Goal: Task Accomplishment & Management: Complete application form

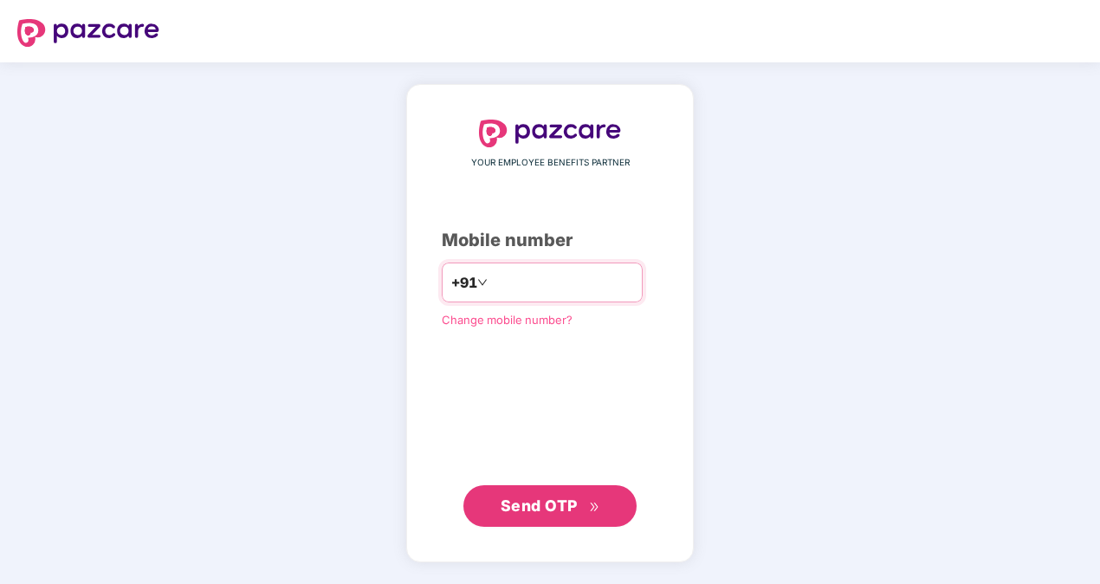
click at [491, 288] on input "**********" at bounding box center [562, 282] width 142 height 28
type input "**********"
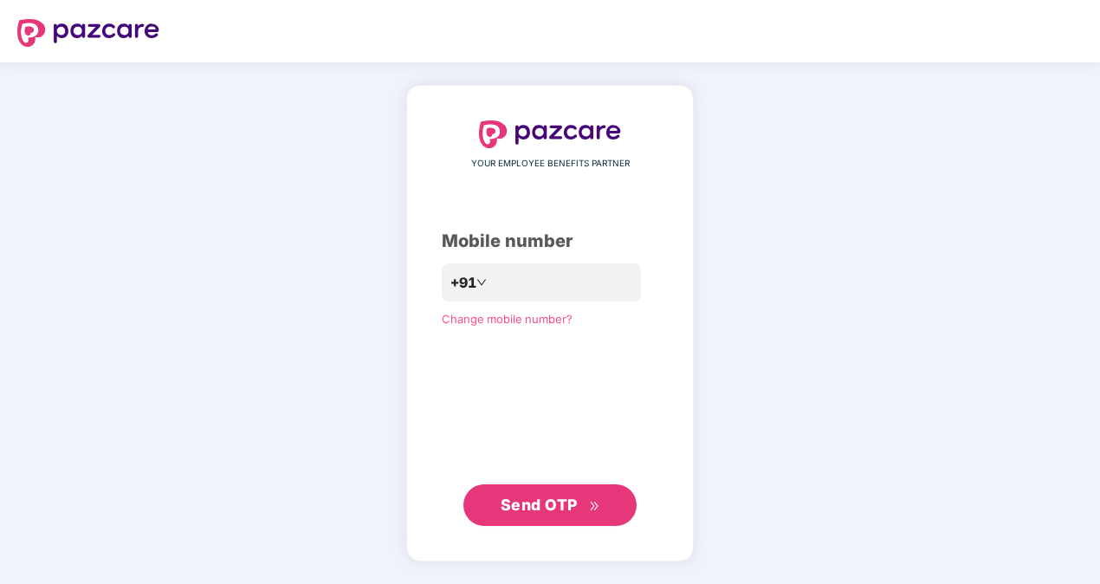
click at [559, 506] on span "Send OTP" at bounding box center [539, 504] width 77 height 18
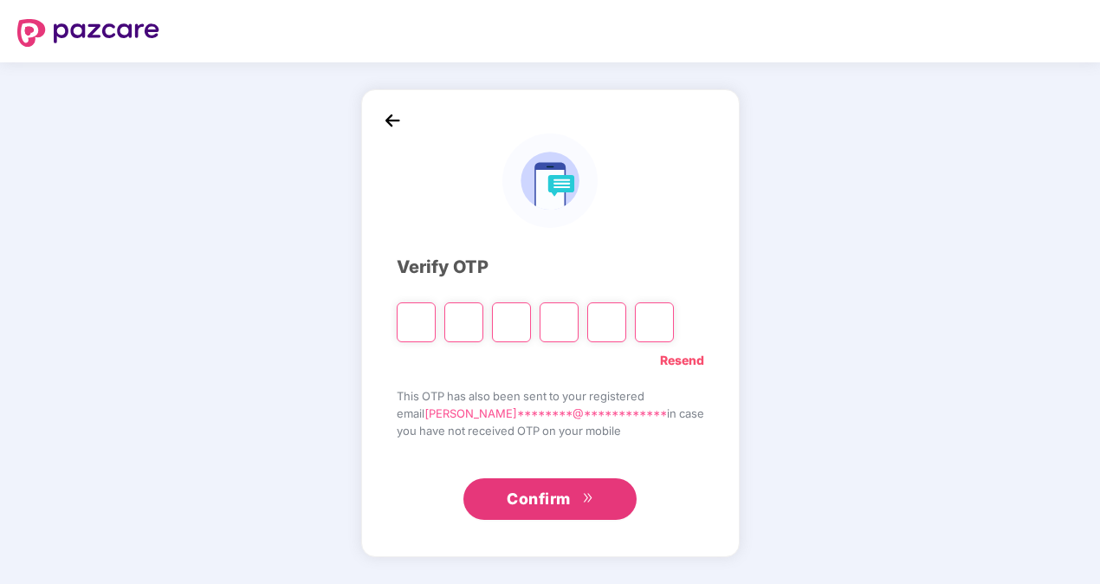
type input "*"
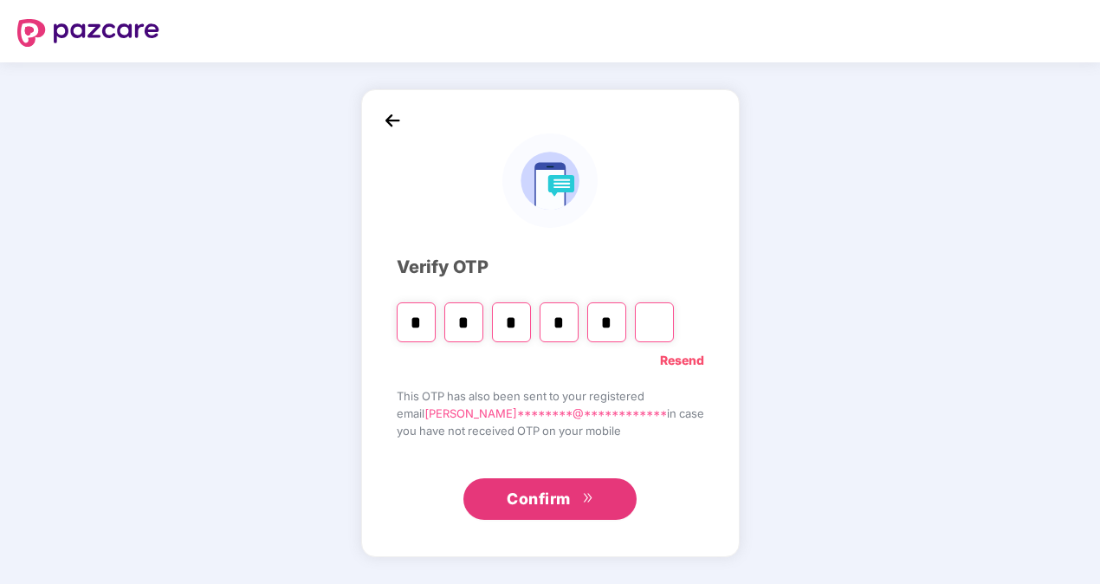
type input "*"
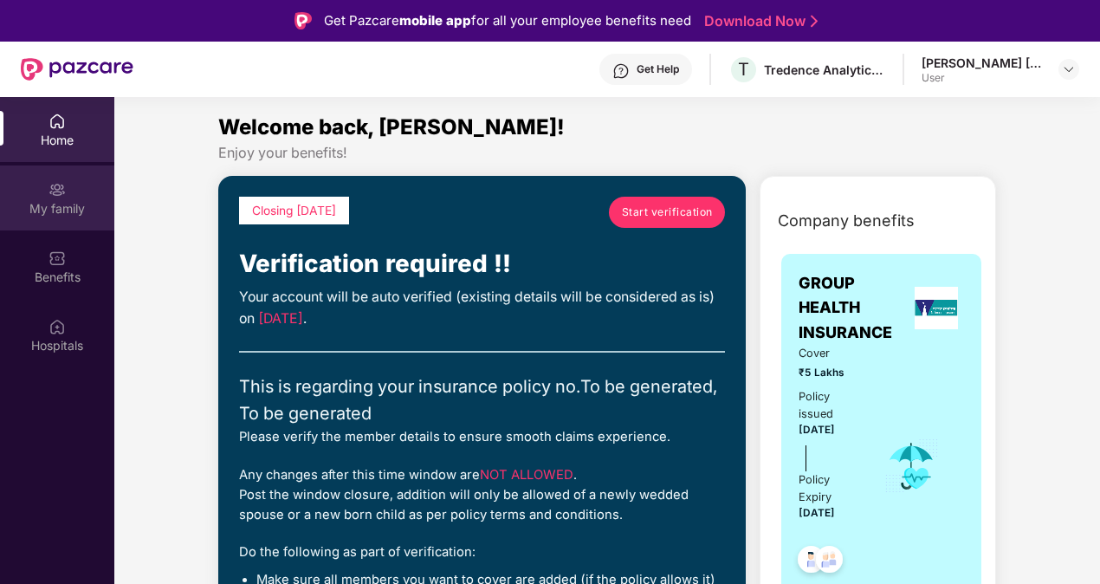
click at [35, 200] on div "My family" at bounding box center [57, 208] width 114 height 17
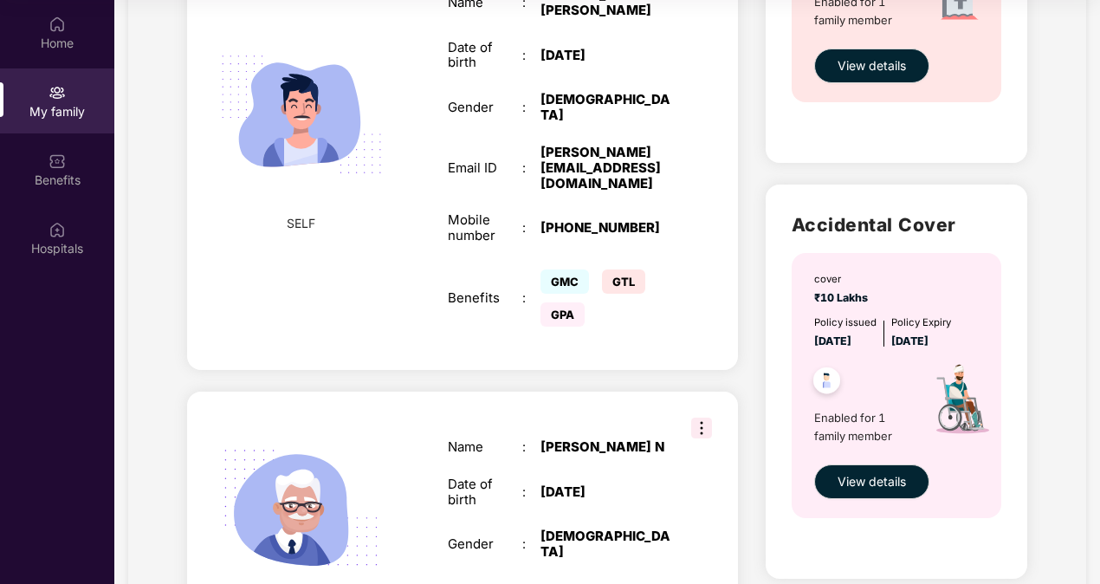
scroll to position [1180, 0]
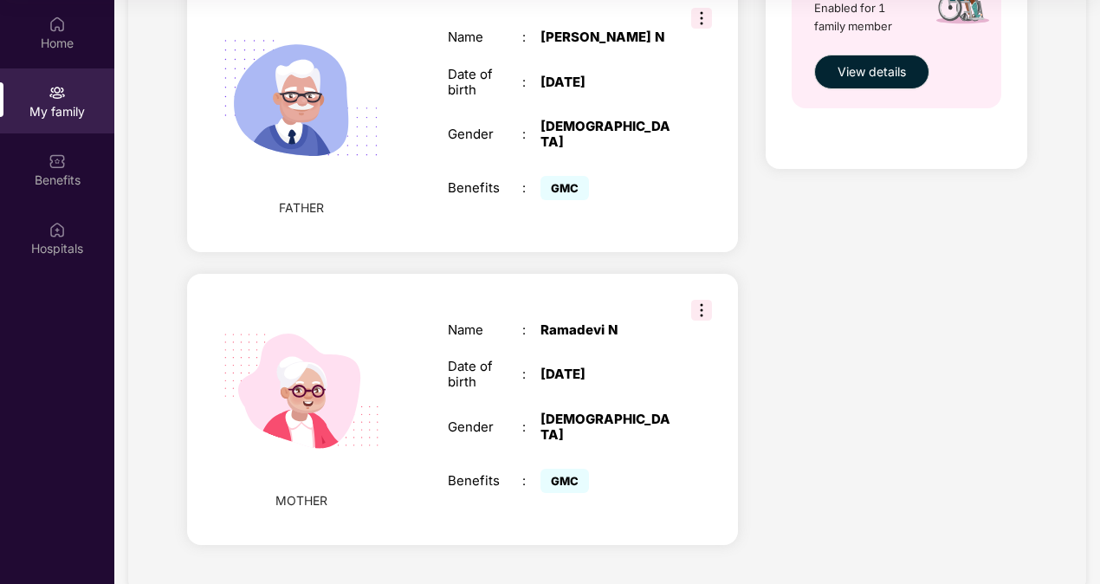
click at [627, 464] on div "GMC" at bounding box center [605, 480] width 130 height 33
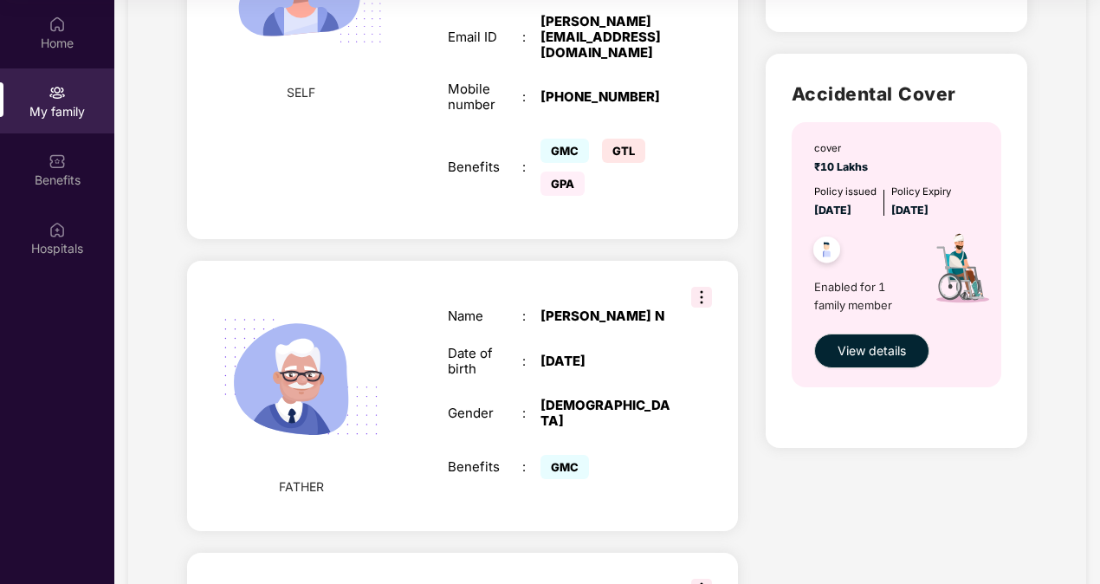
scroll to position [899, 0]
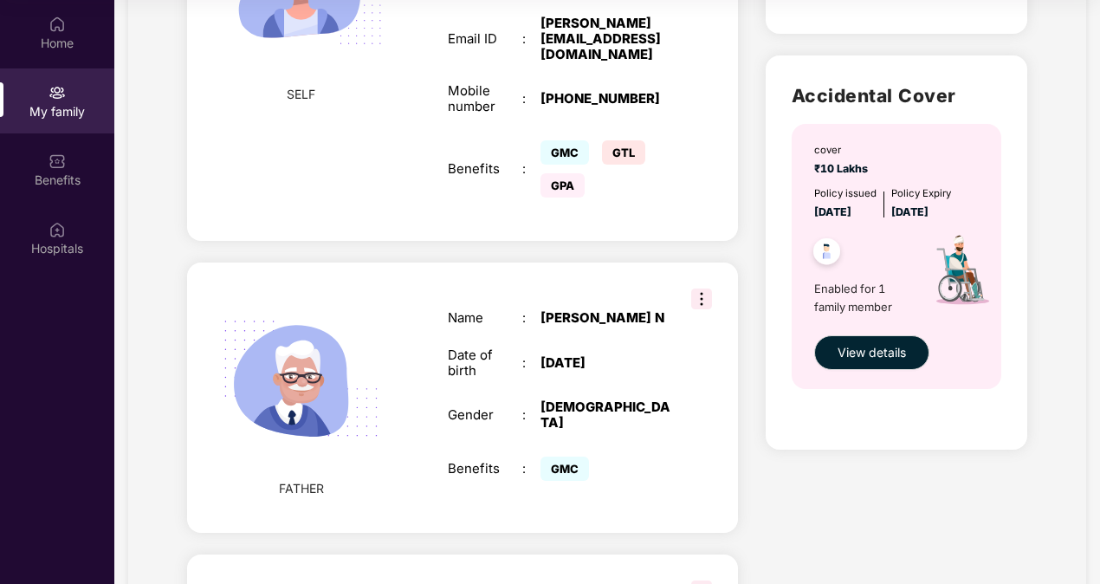
click at [701, 288] on img at bounding box center [701, 298] width 21 height 21
click at [452, 407] on div "Gender" at bounding box center [485, 415] width 74 height 16
click at [69, 55] on div "Home" at bounding box center [57, 32] width 114 height 65
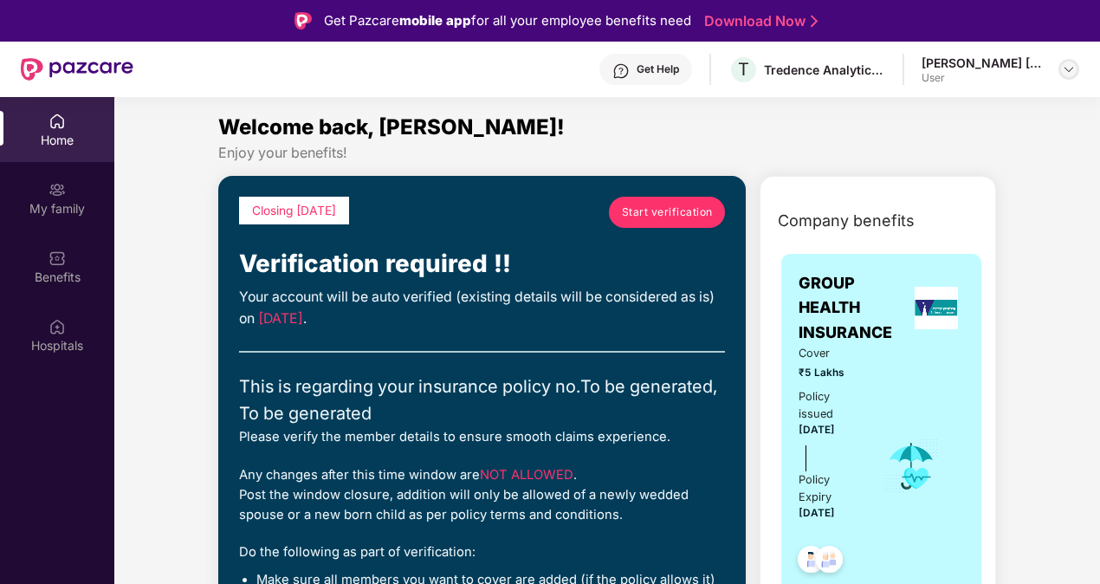
click at [1073, 68] on img at bounding box center [1069, 69] width 14 height 14
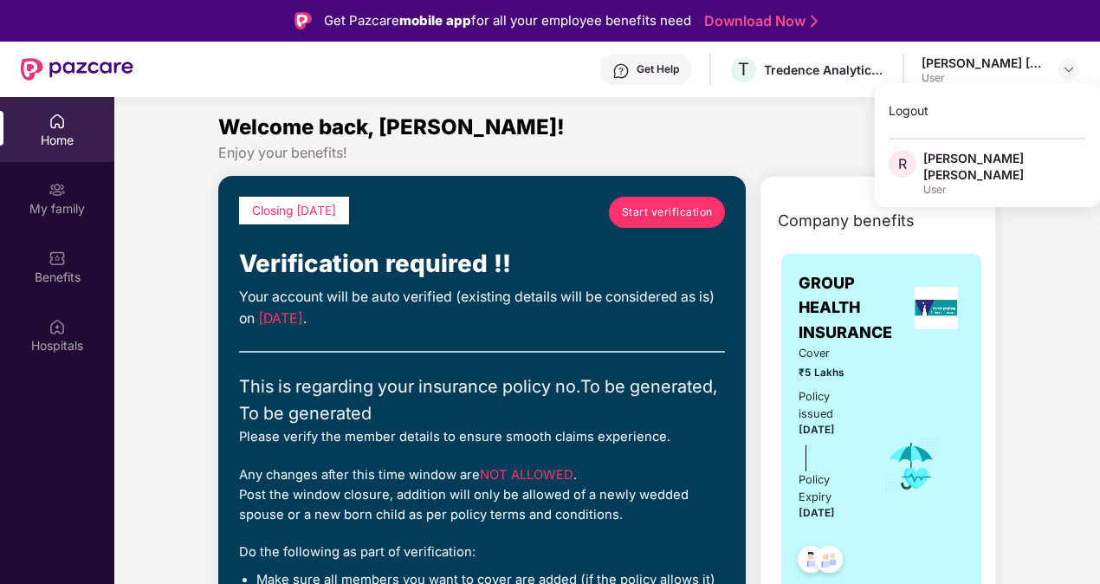
click at [963, 183] on div "User" at bounding box center [1004, 190] width 163 height 14
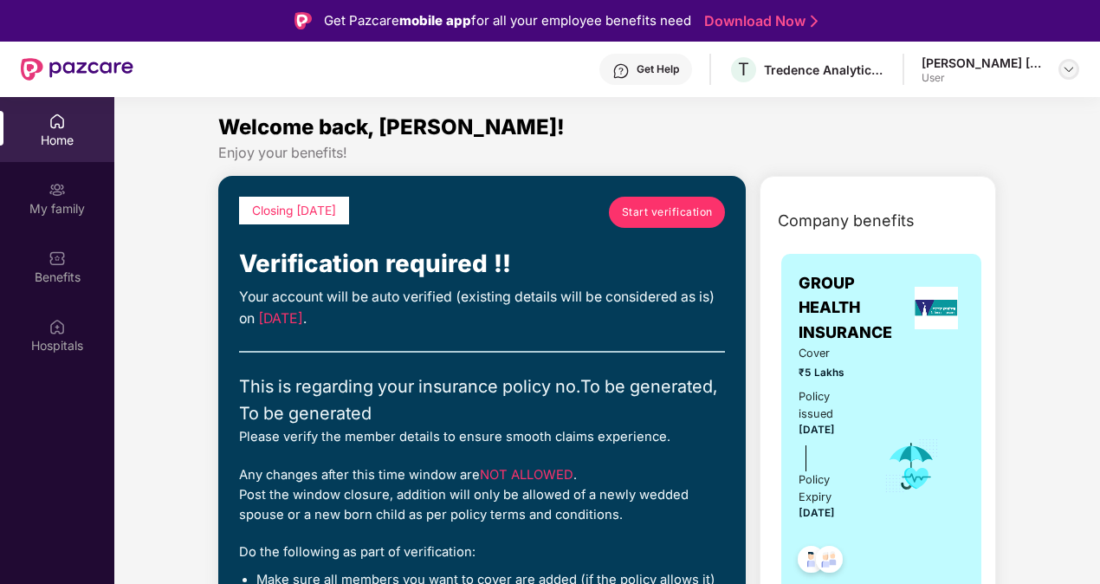
click at [1071, 69] on img at bounding box center [1069, 69] width 14 height 14
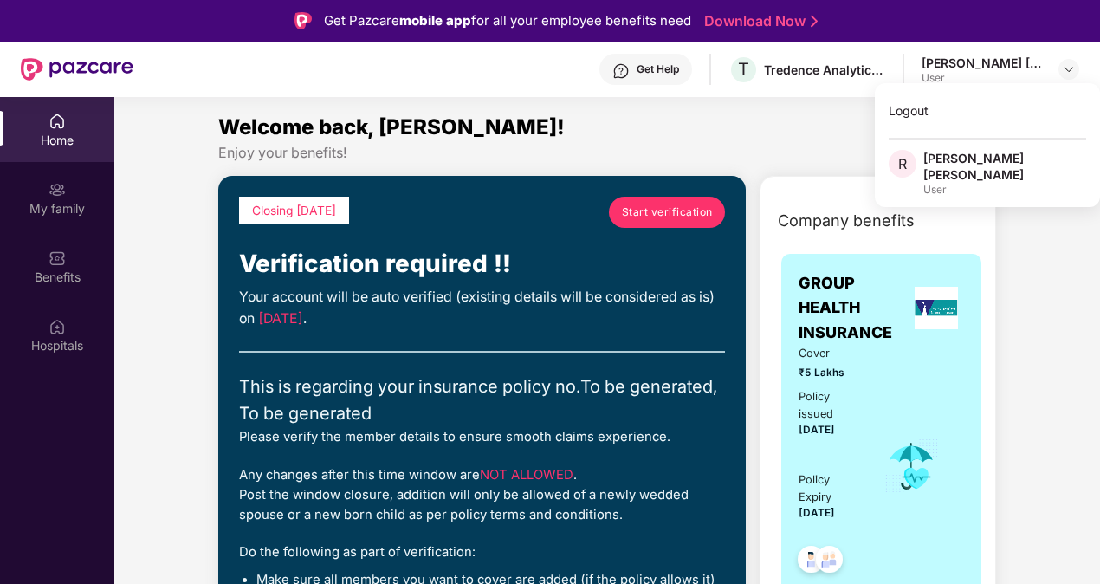
click at [912, 165] on span "R" at bounding box center [903, 164] width 28 height 28
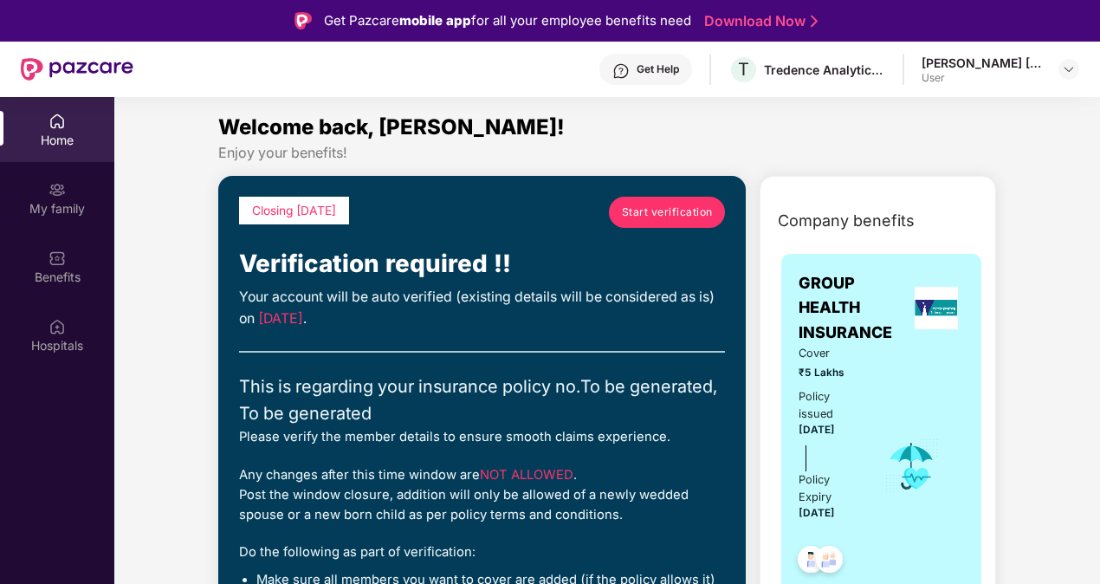
click at [90, 75] on img at bounding box center [77, 69] width 113 height 23
click at [682, 208] on span "Start verification" at bounding box center [667, 212] width 91 height 16
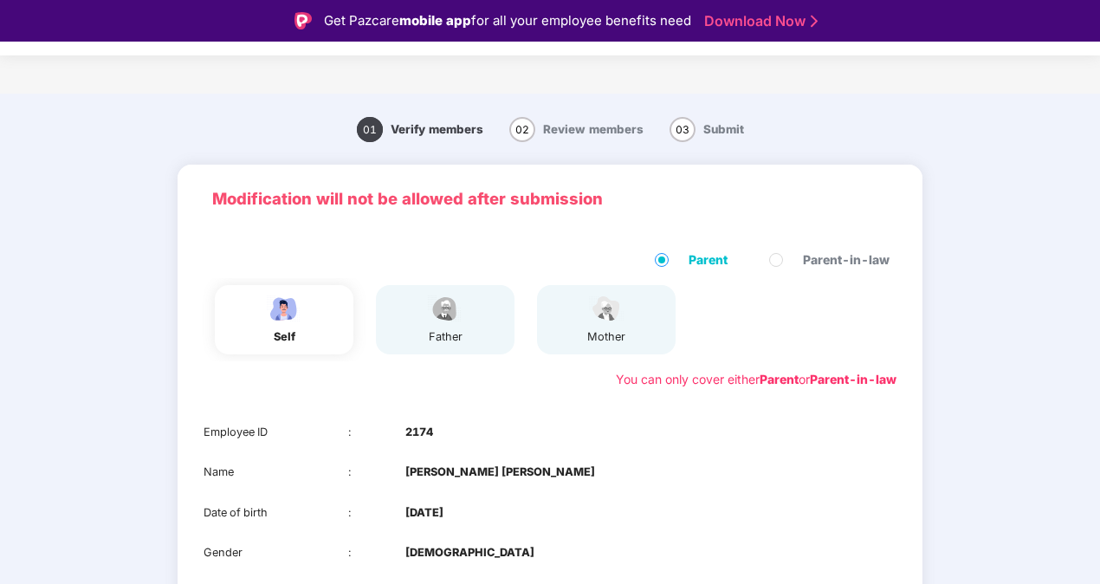
scroll to position [146, 0]
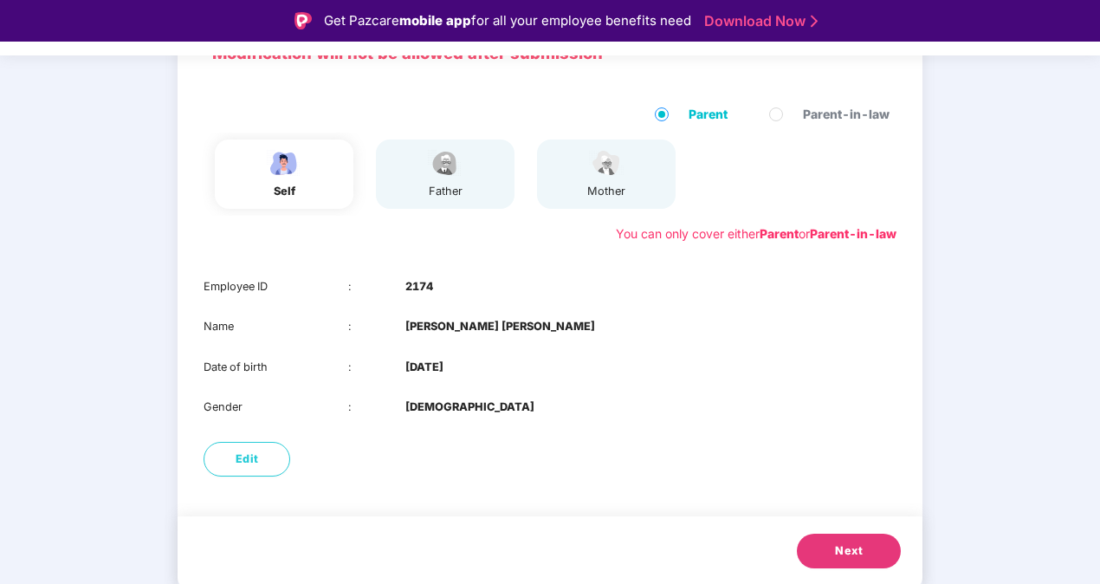
click at [866, 559] on button "Next" at bounding box center [849, 551] width 104 height 35
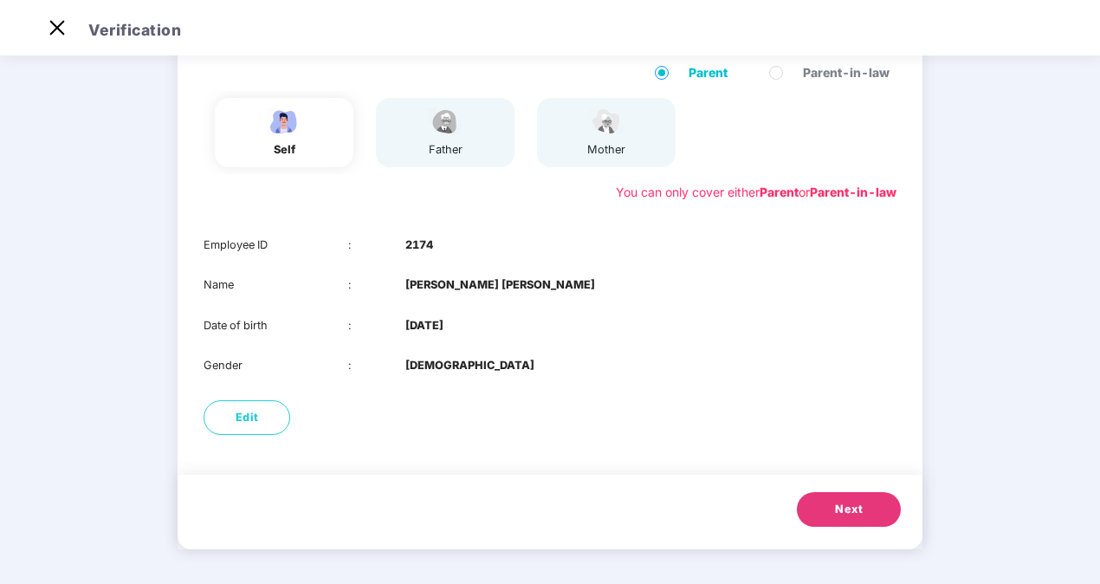
scroll to position [106, 0]
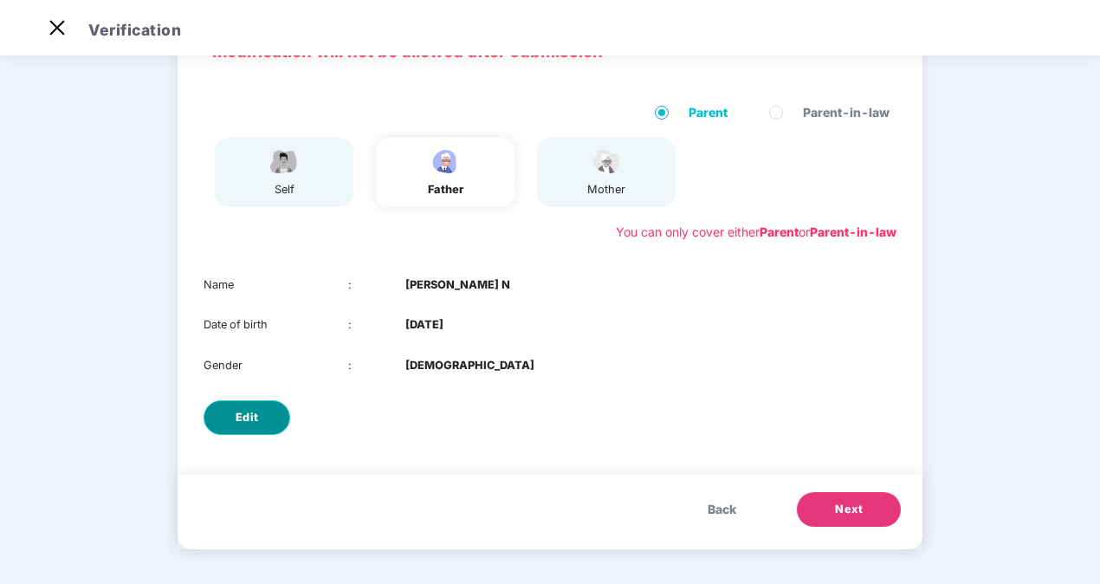
click at [237, 418] on span "Edit" at bounding box center [247, 417] width 23 height 17
select select "****"
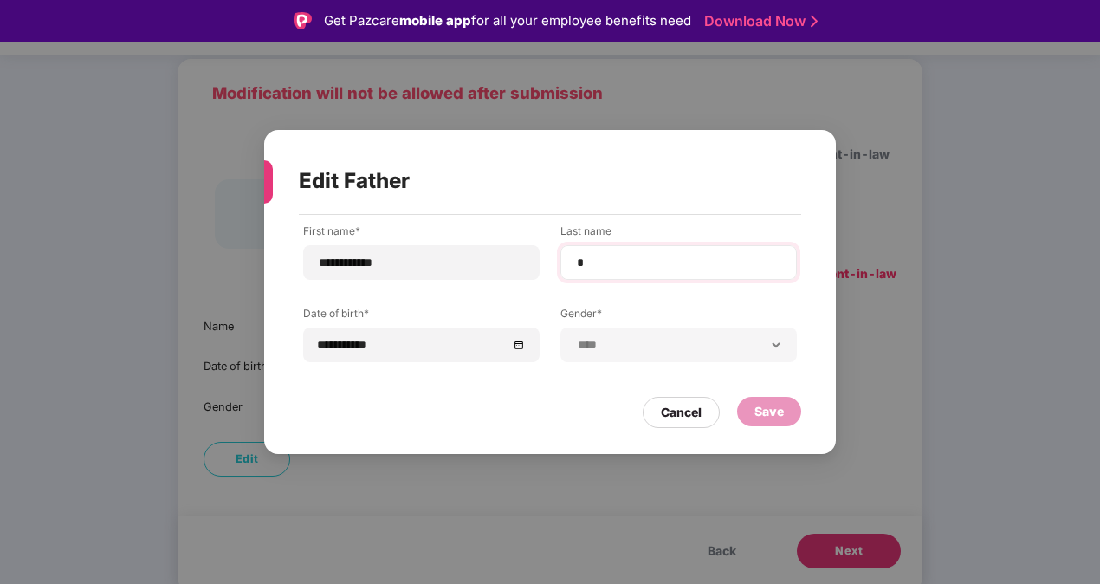
click at [618, 253] on div "*" at bounding box center [678, 262] width 236 height 35
click at [610, 257] on input "*" at bounding box center [678, 263] width 207 height 18
type input "********"
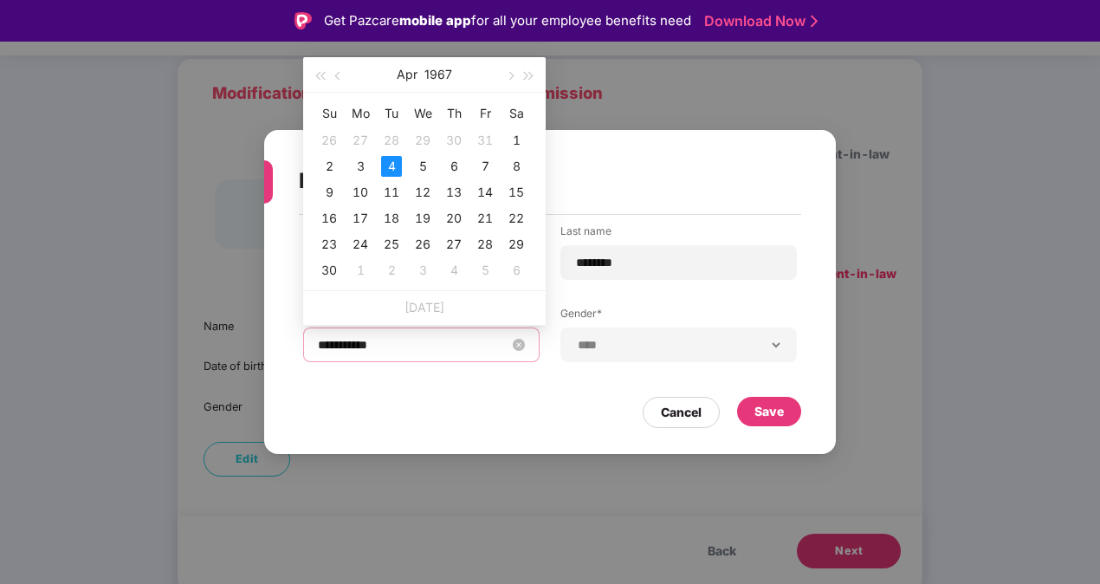
click at [333, 346] on input "**********" at bounding box center [413, 344] width 190 height 19
click at [341, 74] on span "button" at bounding box center [339, 76] width 9 height 9
click at [330, 138] on div "1" at bounding box center [329, 140] width 21 height 21
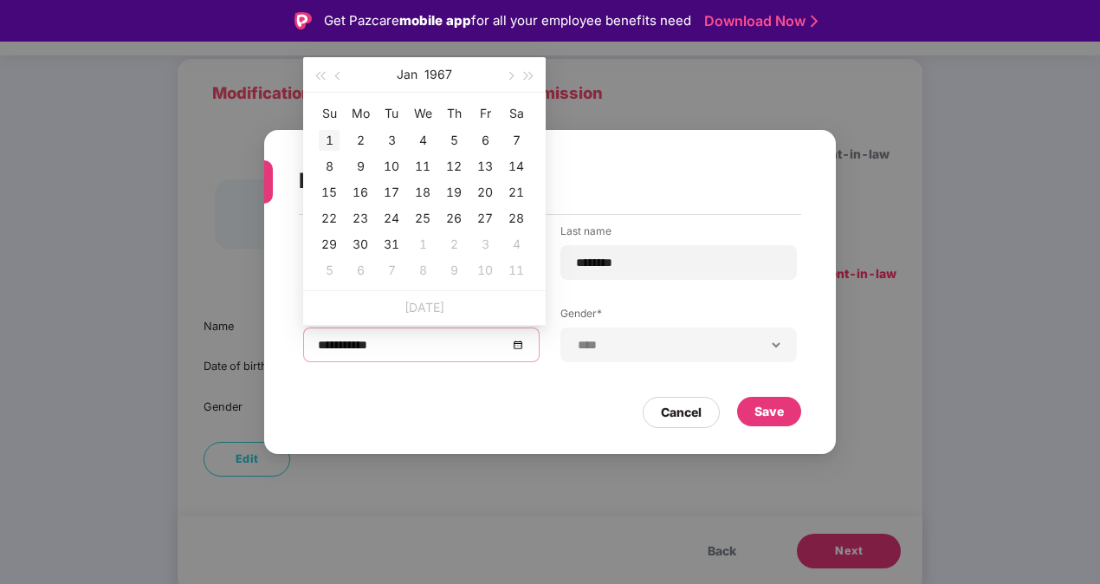
type input "**********"
click at [329, 134] on div "1" at bounding box center [329, 140] width 21 height 21
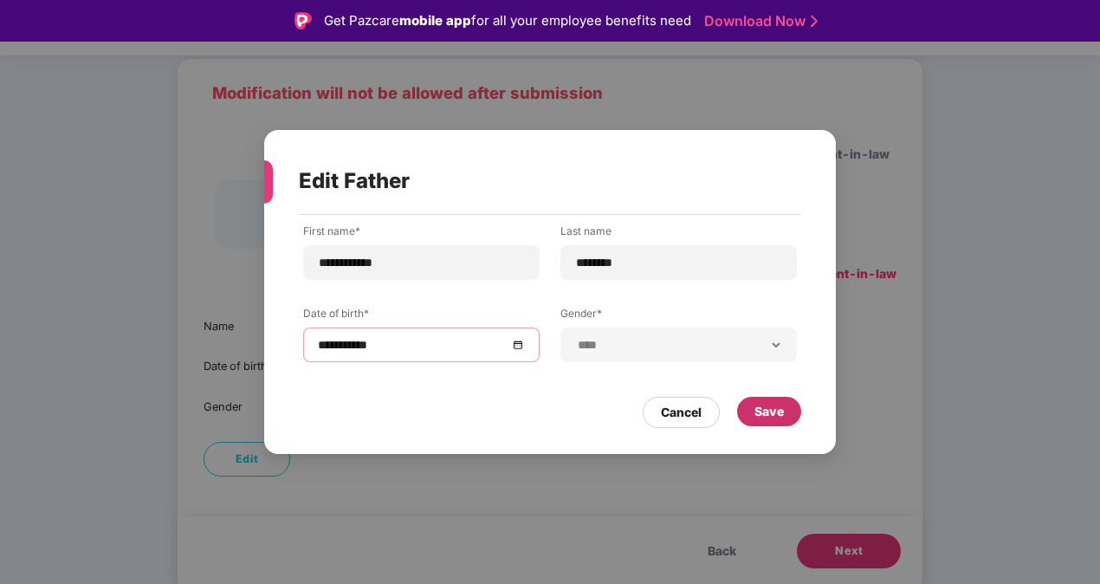
click at [768, 417] on div "Save" at bounding box center [768, 411] width 29 height 19
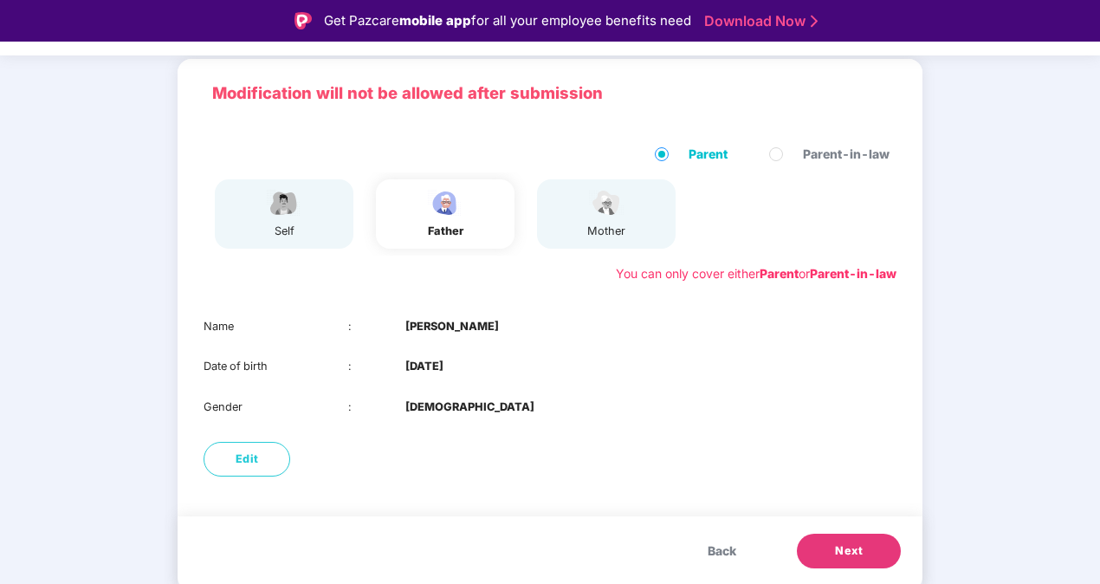
click at [850, 547] on span "Next" at bounding box center [849, 550] width 28 height 17
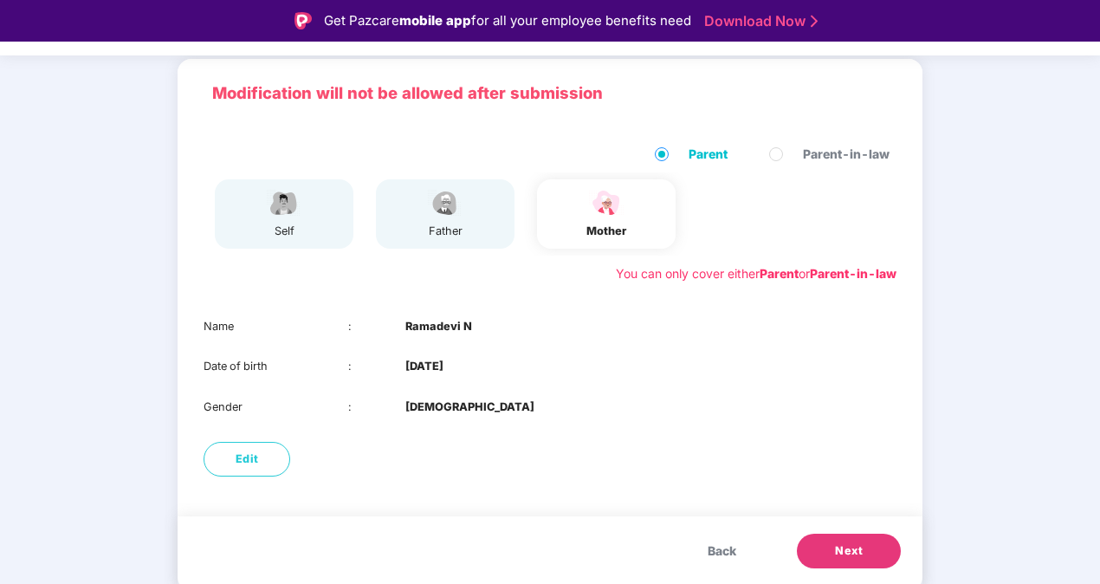
scroll to position [42, 0]
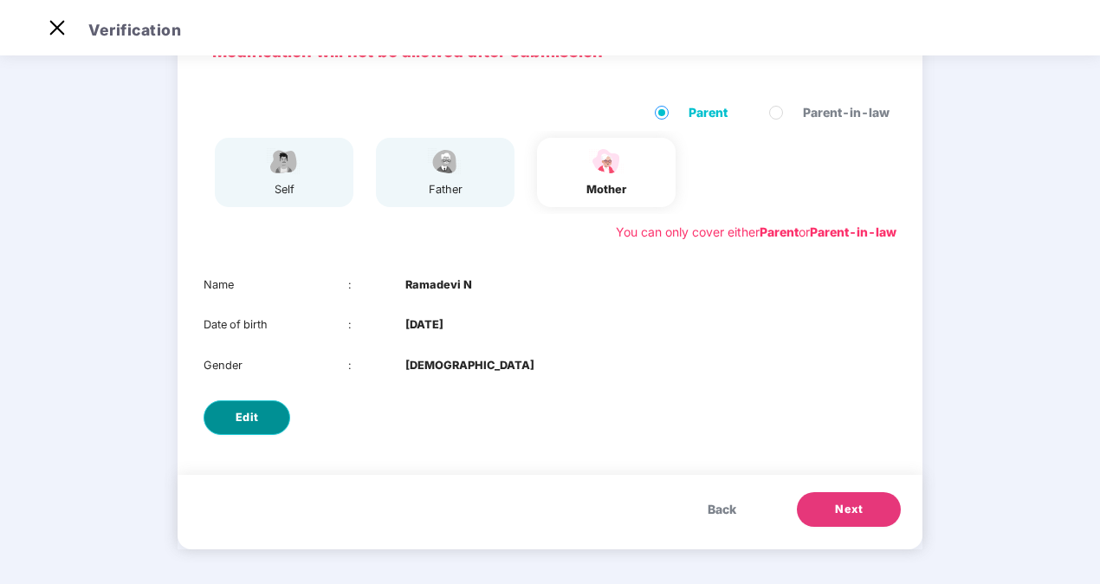
click at [227, 421] on button "Edit" at bounding box center [247, 417] width 87 height 35
select select "******"
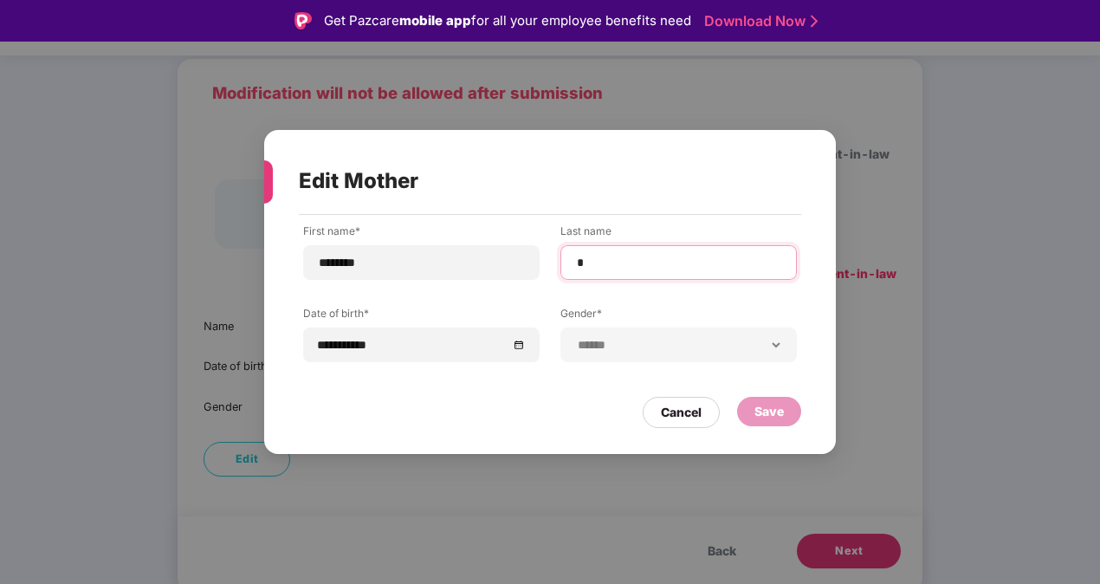
click at [589, 268] on input "*" at bounding box center [678, 263] width 207 height 18
type input "********"
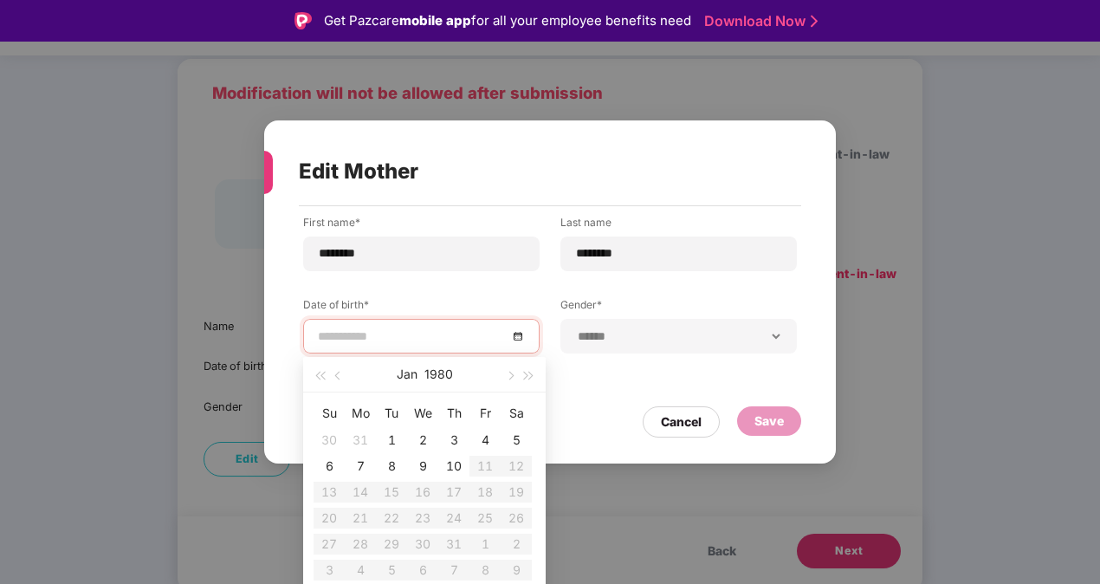
click at [378, 346] on div at bounding box center [421, 336] width 236 height 35
click at [329, 376] on button "button" at bounding box center [338, 374] width 19 height 35
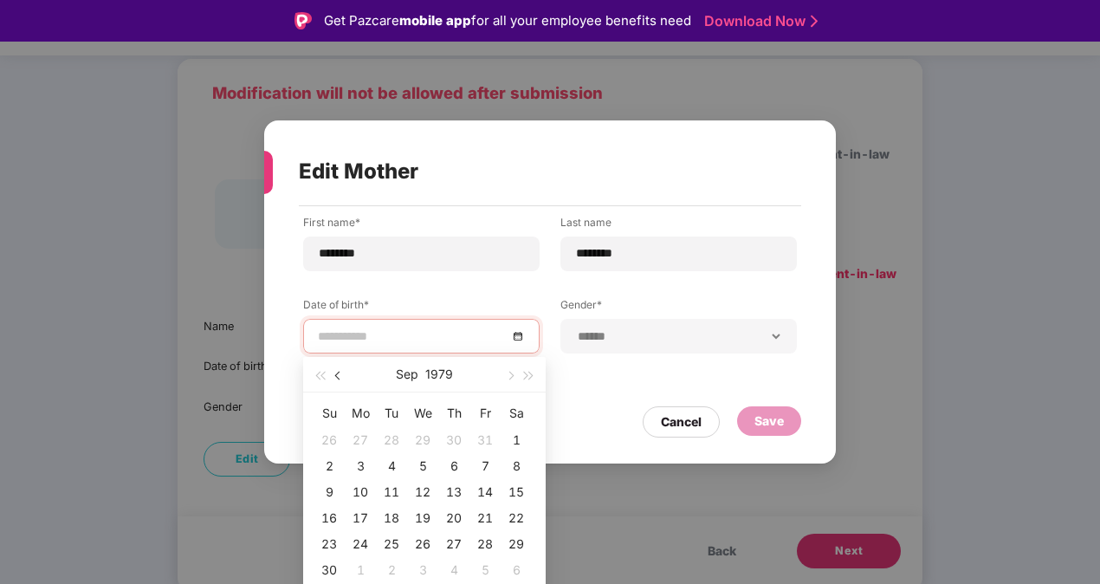
click at [329, 376] on button "button" at bounding box center [338, 374] width 19 height 35
click at [434, 374] on button "1979" at bounding box center [448, 374] width 28 height 35
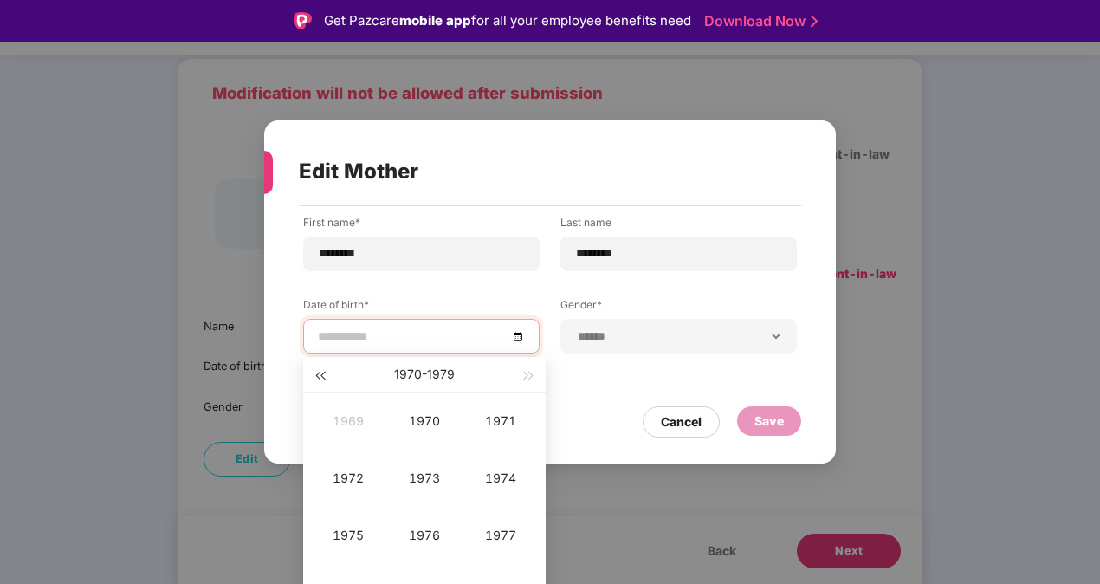
click at [324, 372] on span "button" at bounding box center [319, 376] width 9 height 9
type input "**********"
click at [497, 527] on div "1967" at bounding box center [501, 535] width 52 height 21
type input "**********"
click at [350, 416] on div "Jan" at bounding box center [348, 421] width 52 height 21
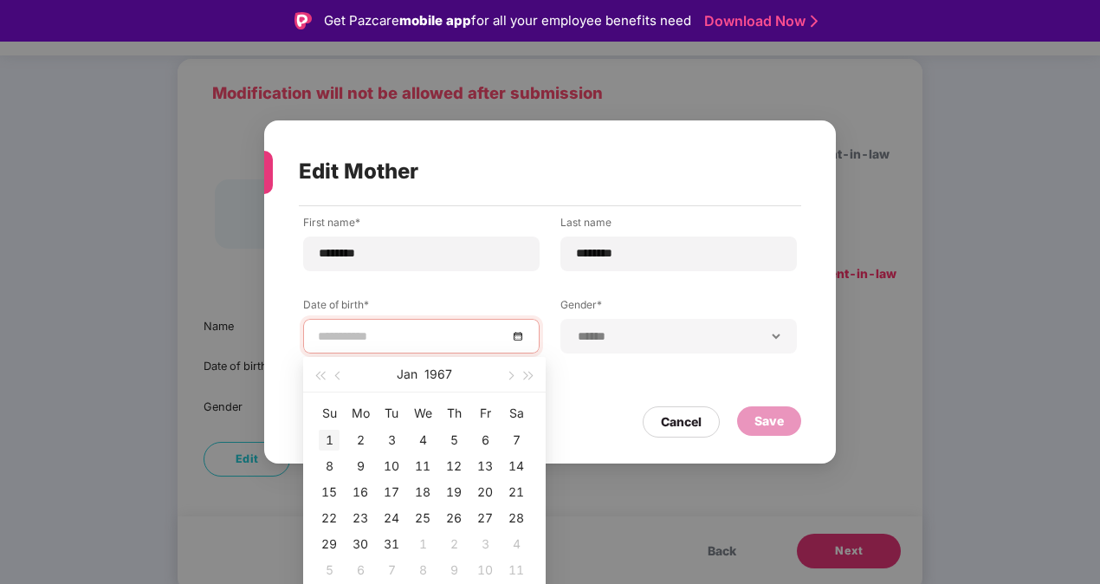
type input "**********"
click at [331, 444] on div "1" at bounding box center [329, 440] width 21 height 21
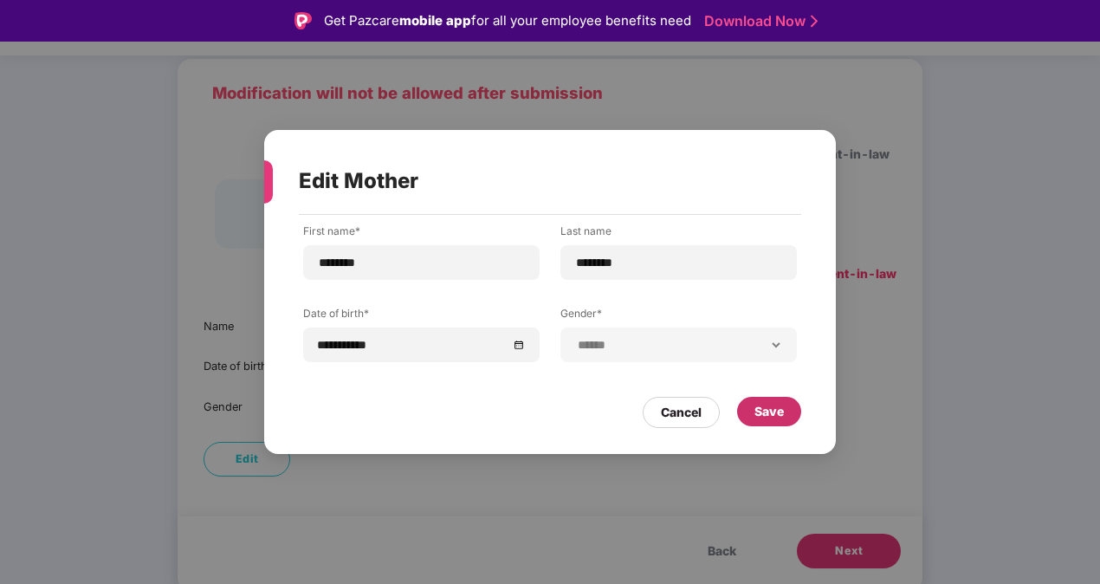
click at [786, 407] on div "Save" at bounding box center [769, 411] width 64 height 29
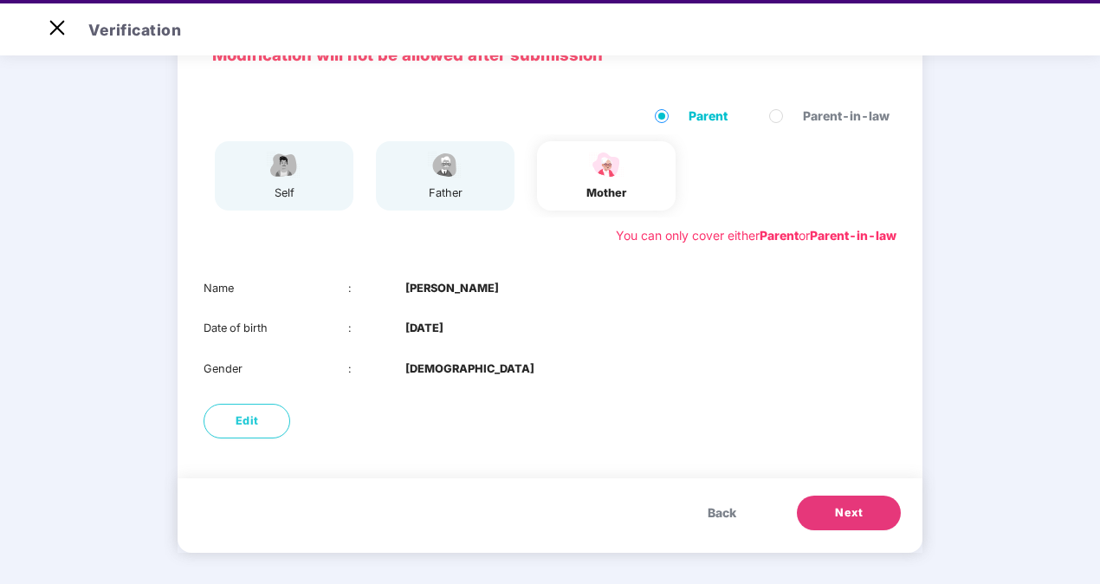
scroll to position [42, 0]
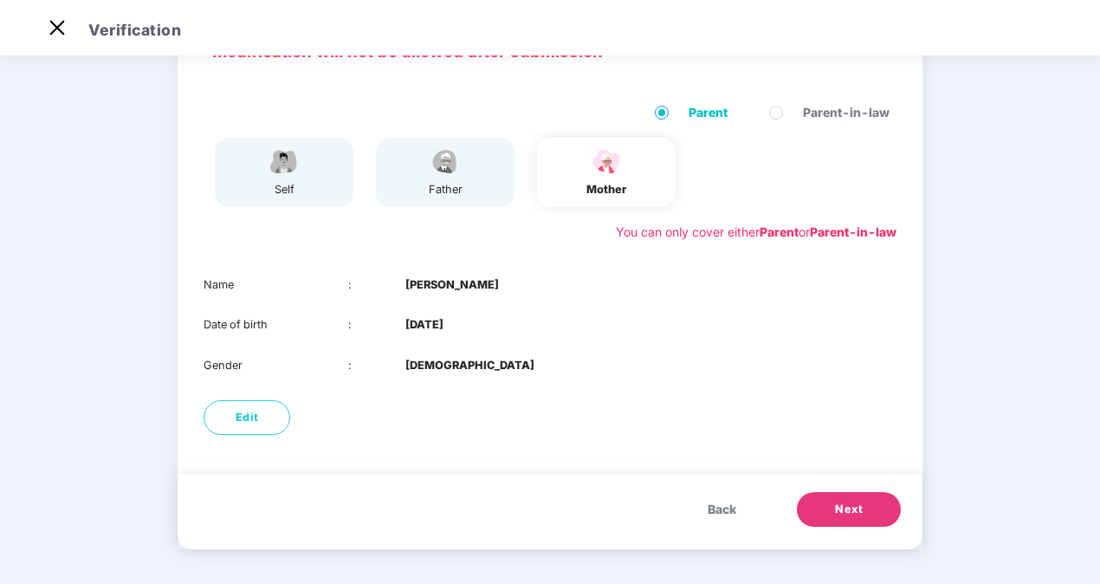
click at [826, 499] on button "Next" at bounding box center [849, 509] width 104 height 35
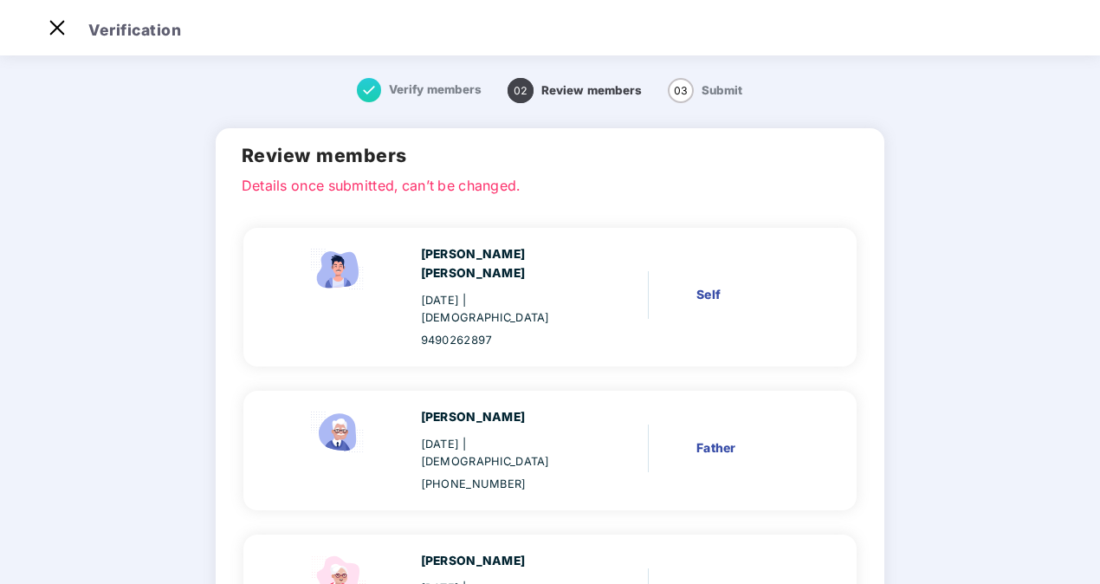
scroll to position [146, 0]
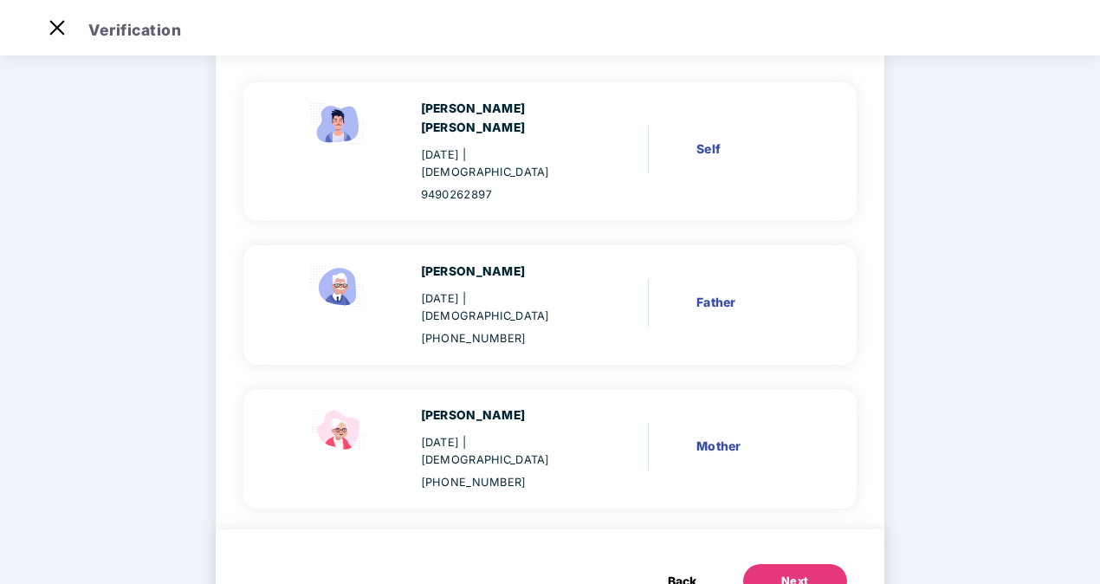
click at [685, 572] on span "Back" at bounding box center [682, 581] width 29 height 19
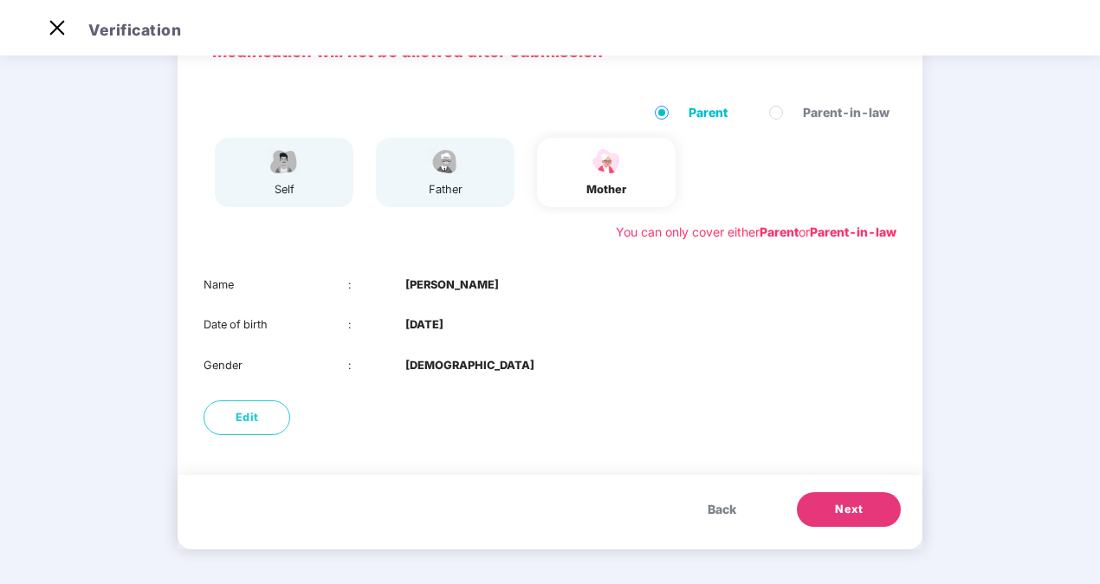
click at [712, 508] on span "Back" at bounding box center [722, 509] width 29 height 19
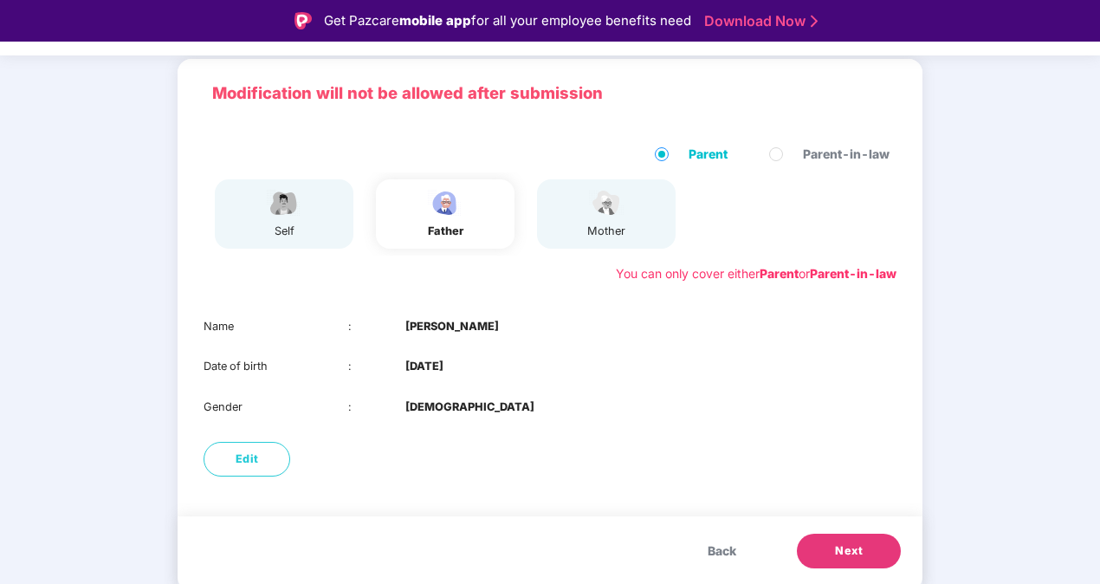
click at [719, 546] on span "Back" at bounding box center [722, 550] width 29 height 19
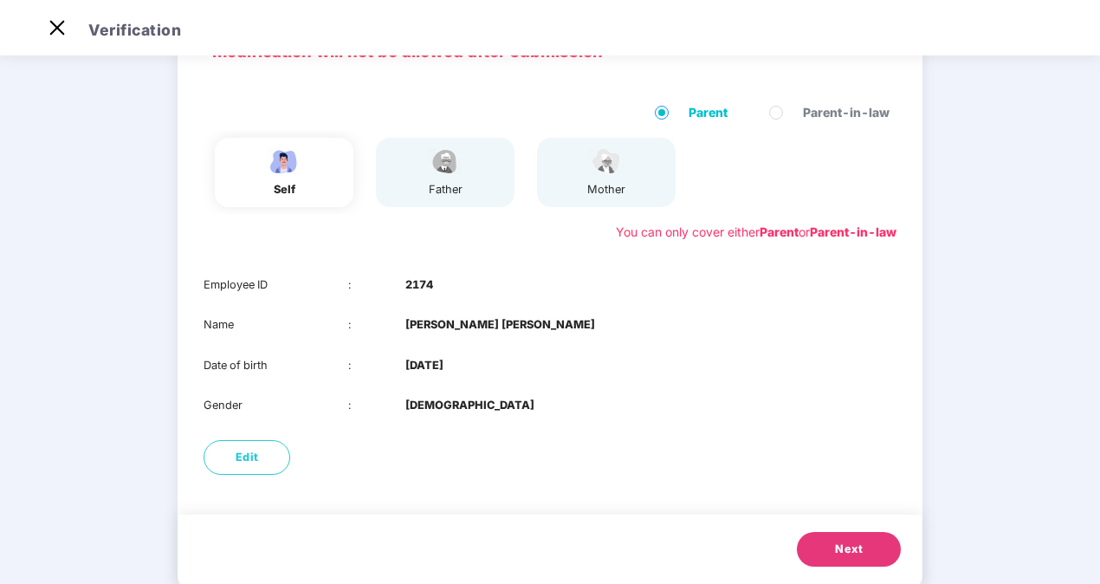
scroll to position [0, 0]
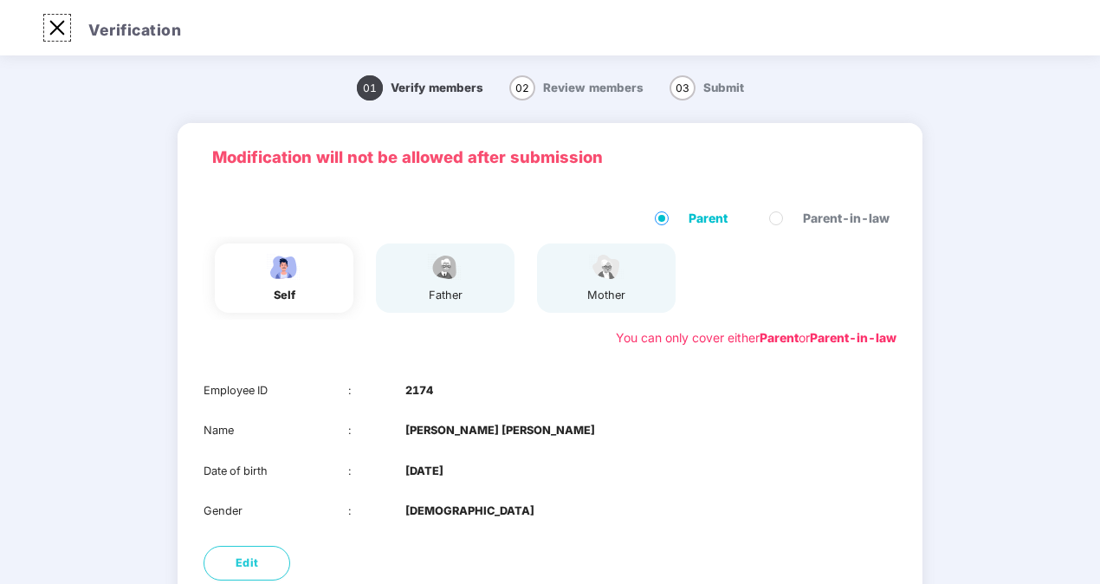
click at [53, 24] on img at bounding box center [57, 28] width 28 height 28
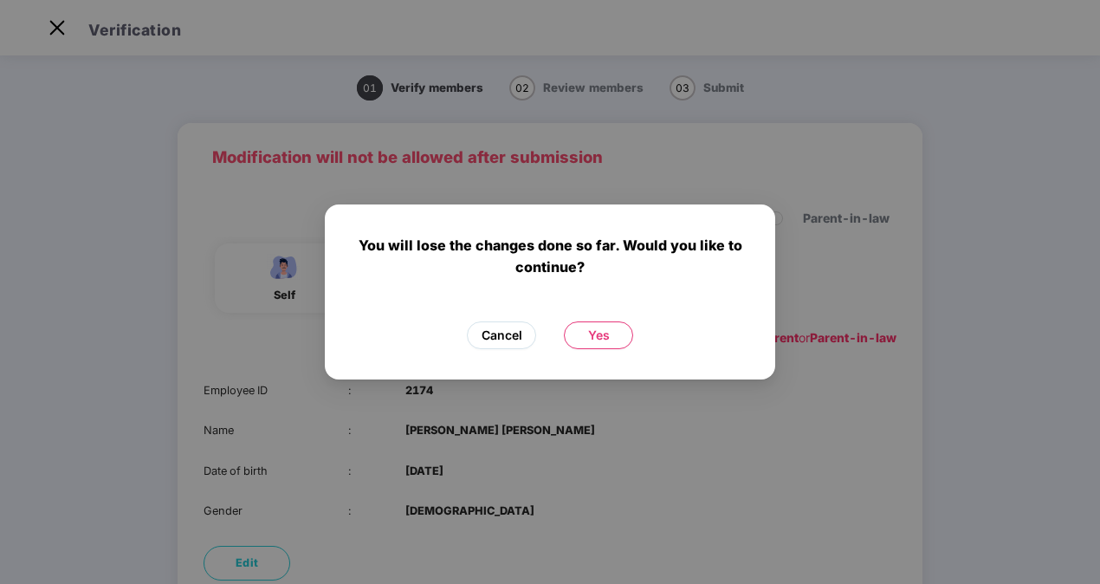
click at [525, 341] on button "Cancel" at bounding box center [501, 335] width 69 height 28
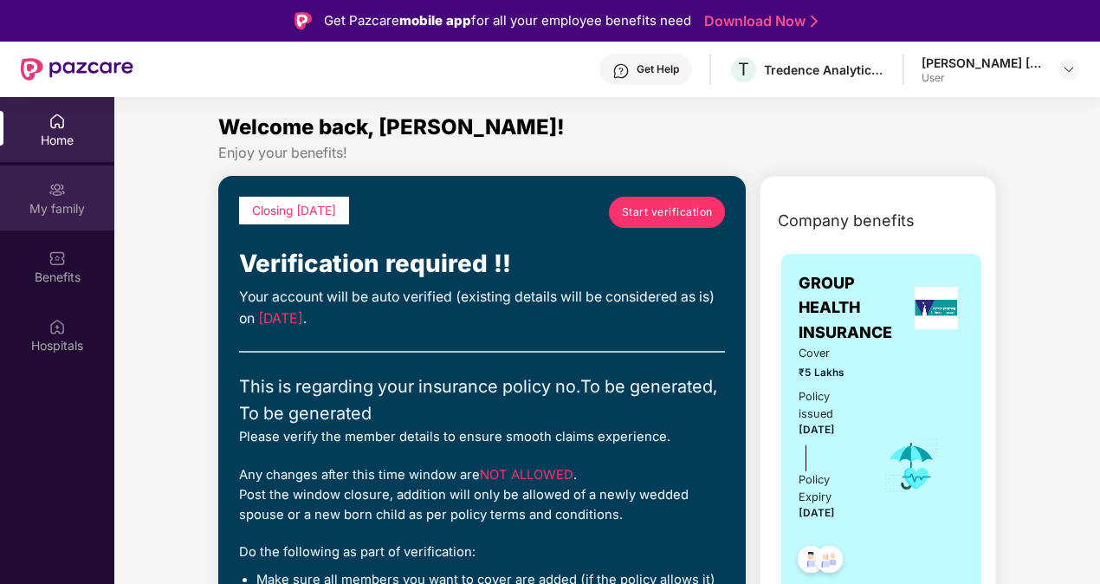
click at [67, 197] on div "My family" at bounding box center [57, 197] width 114 height 65
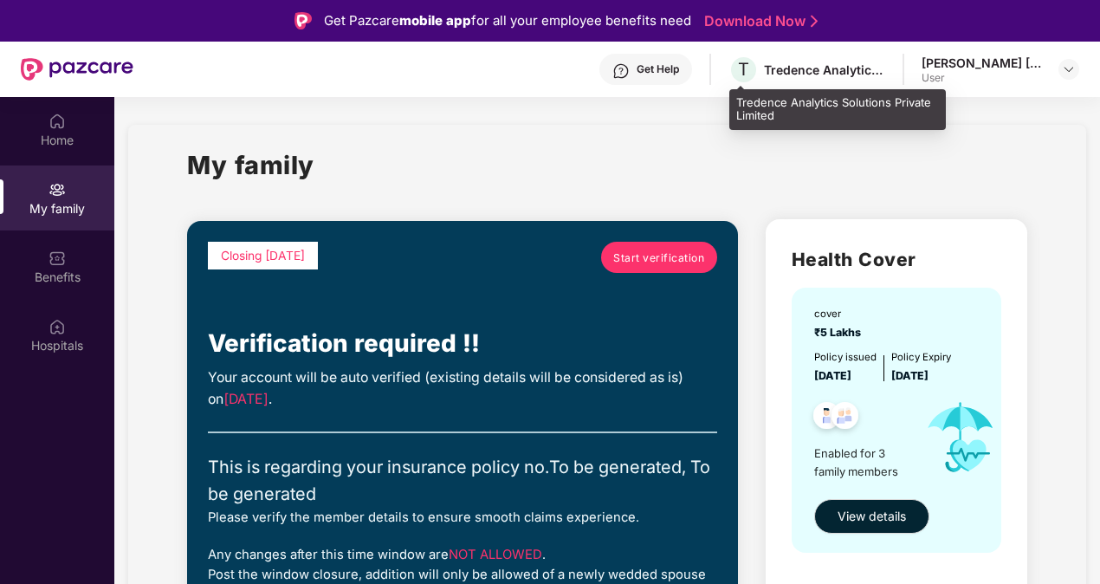
click at [793, 69] on div "Tredence Analytics Solutions Private Limited" at bounding box center [824, 69] width 121 height 16
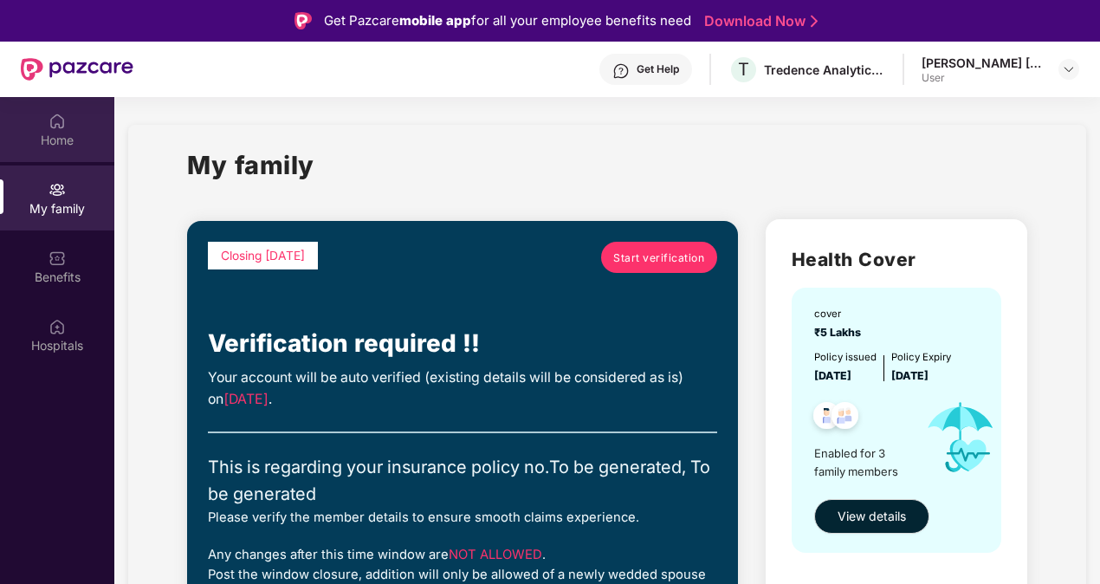
click at [55, 121] on img at bounding box center [57, 121] width 17 height 17
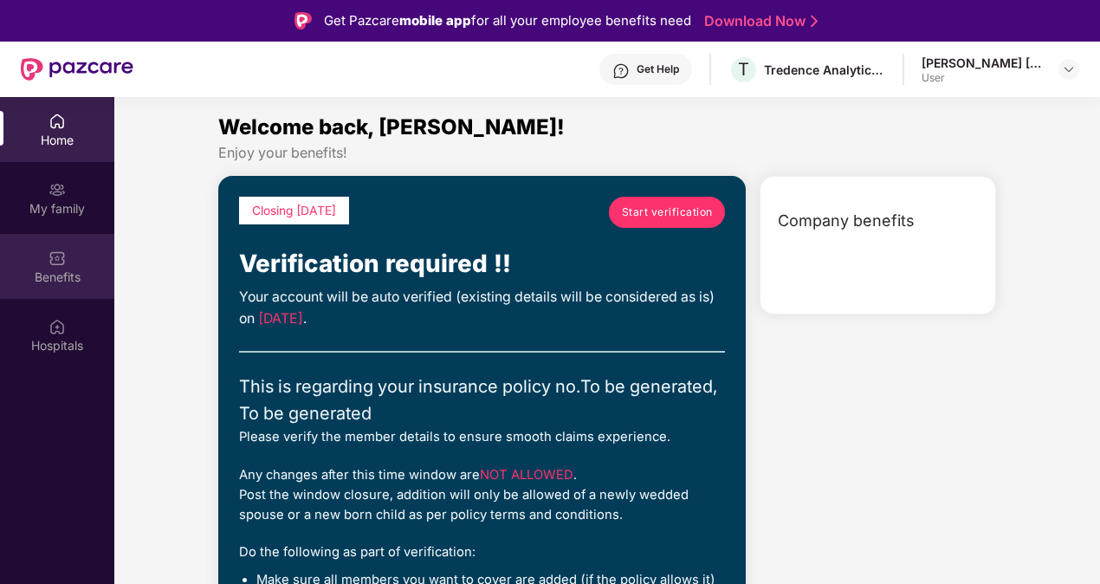
click at [43, 249] on div "Benefits" at bounding box center [57, 266] width 114 height 65
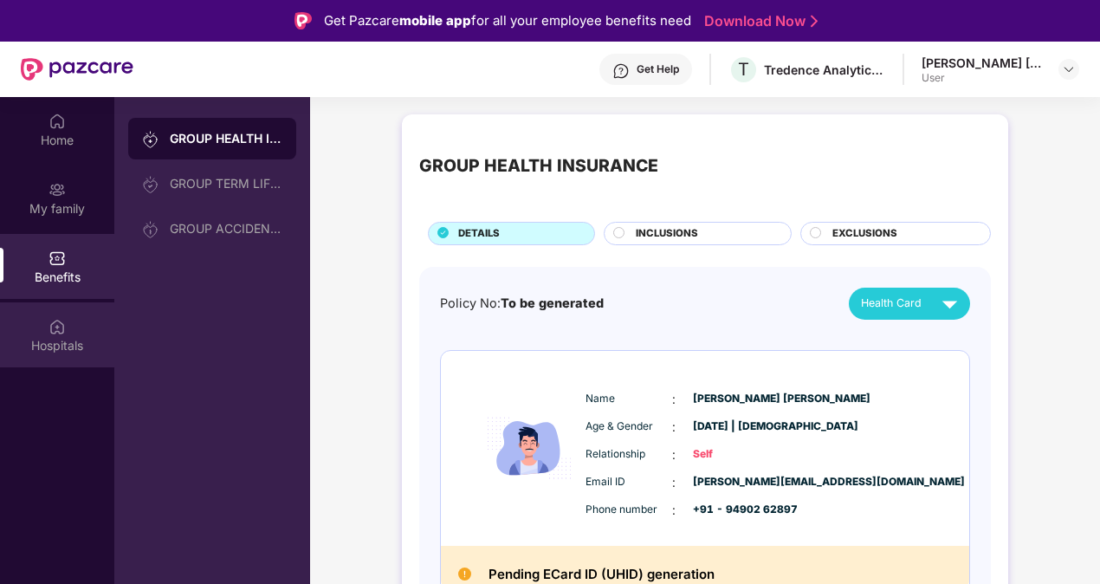
click at [47, 329] on div "Hospitals" at bounding box center [57, 334] width 114 height 65
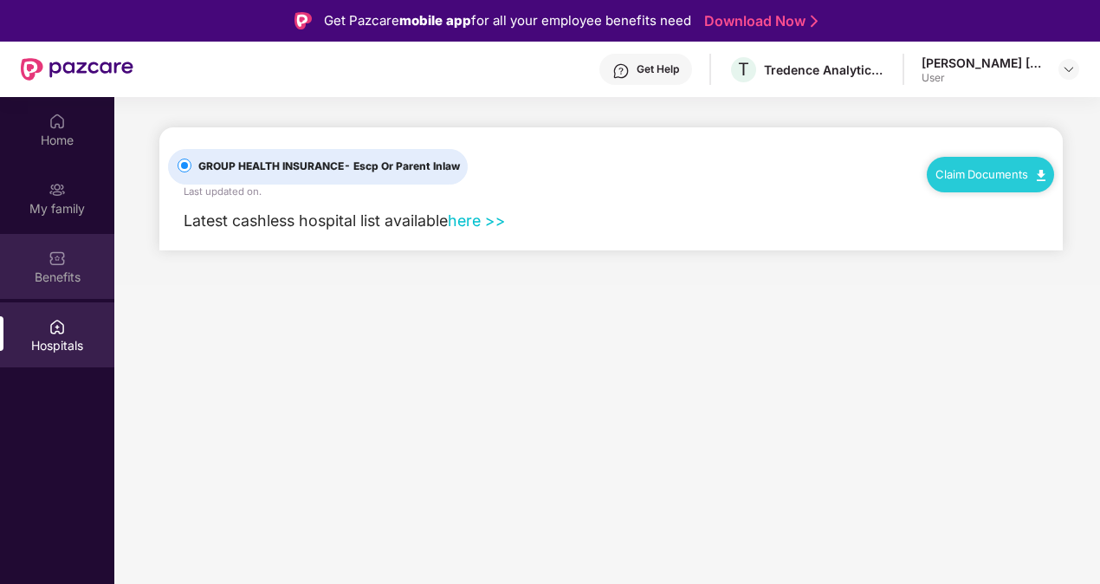
click at [68, 264] on div "Benefits" at bounding box center [57, 266] width 114 height 65
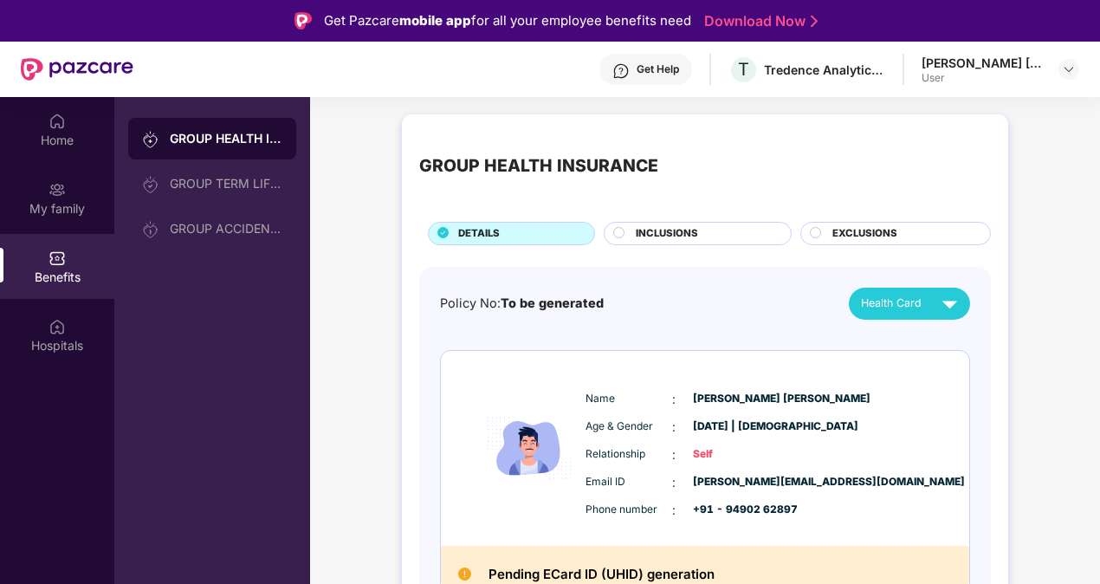
click at [846, 231] on span "EXCLUSIONS" at bounding box center [864, 234] width 65 height 16
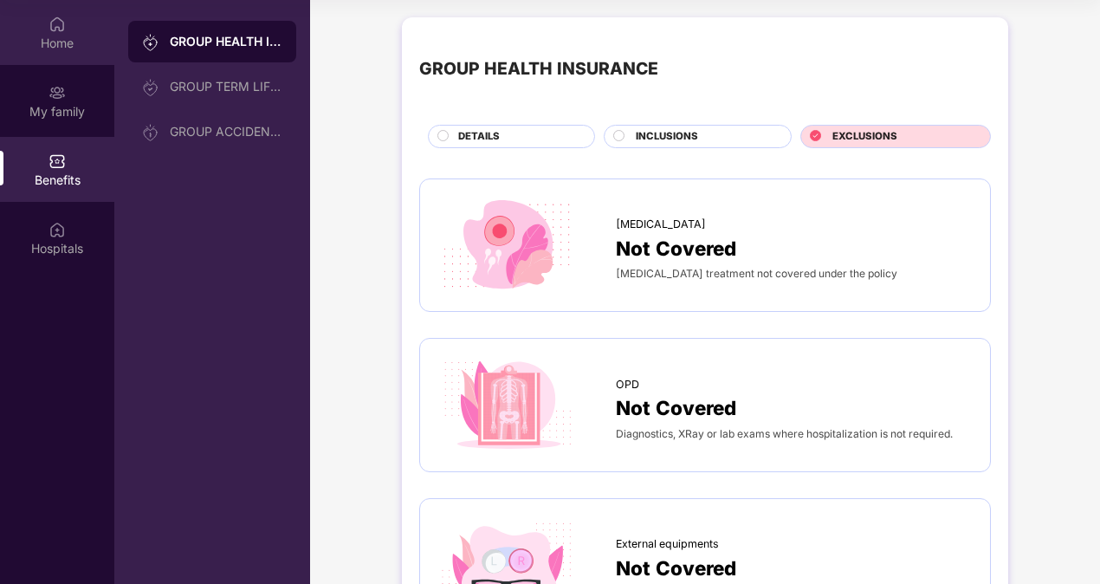
click at [45, 39] on div "Home" at bounding box center [57, 43] width 114 height 17
